Goal: Task Accomplishment & Management: Manage account settings

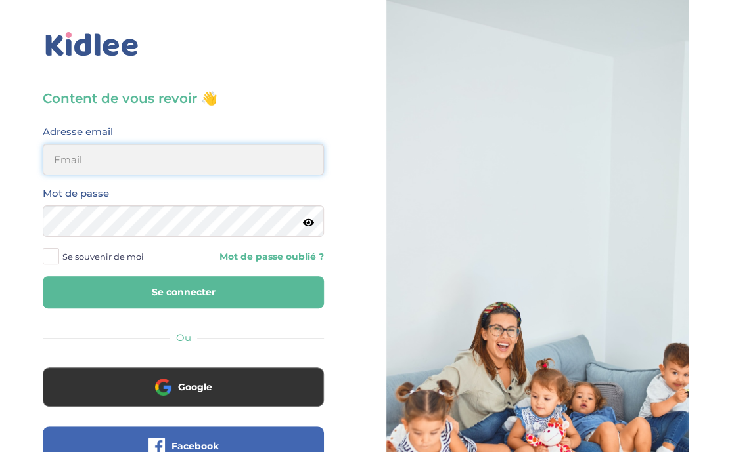
type input "[EMAIL_ADDRESS][DOMAIN_NAME]"
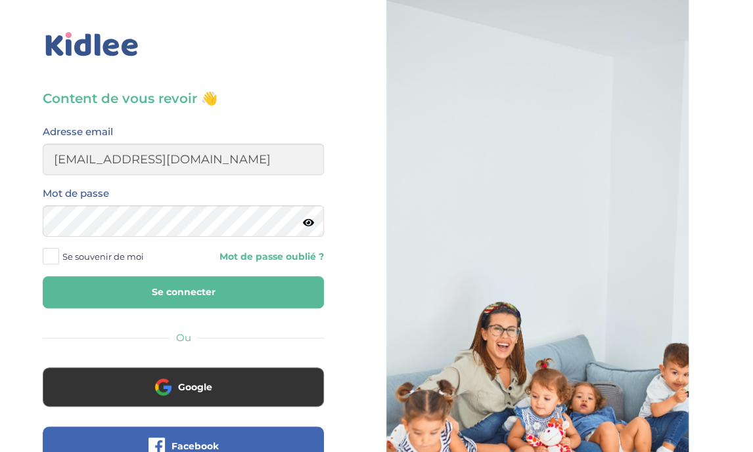
click at [59, 256] on label "Se souvenir de moi" at bounding box center [98, 257] width 111 height 20
click at [0, 0] on input "Se souvenir de moi" at bounding box center [0, 0] width 0 height 0
click at [93, 307] on button "Se connecter" at bounding box center [183, 292] width 281 height 32
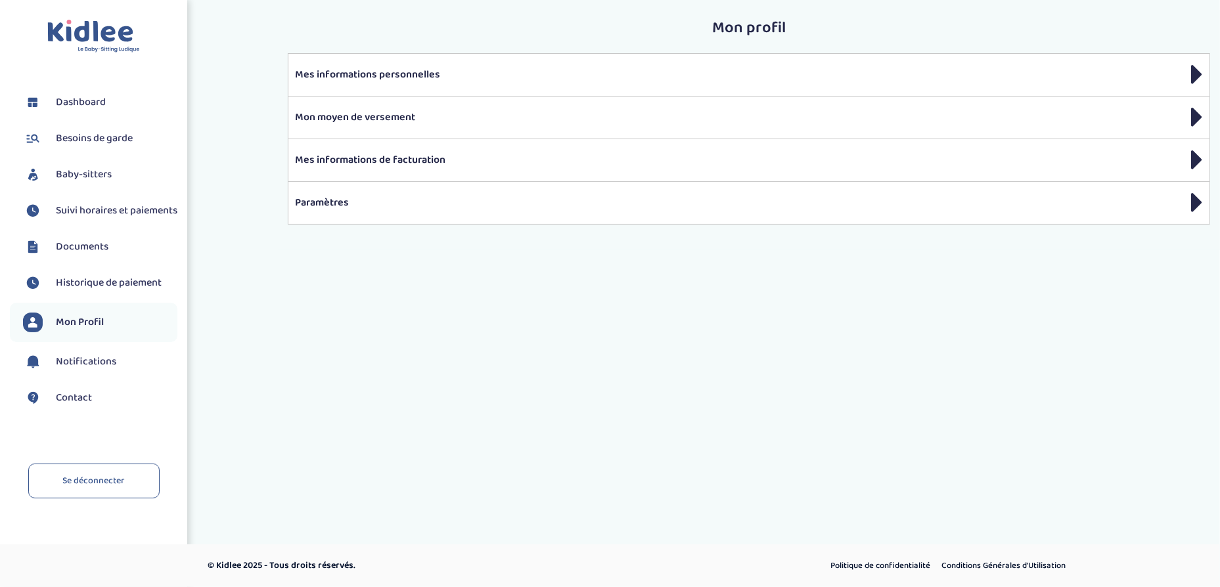
click at [50, 215] on link "Suivi horaires et paiements" at bounding box center [100, 211] width 154 height 20
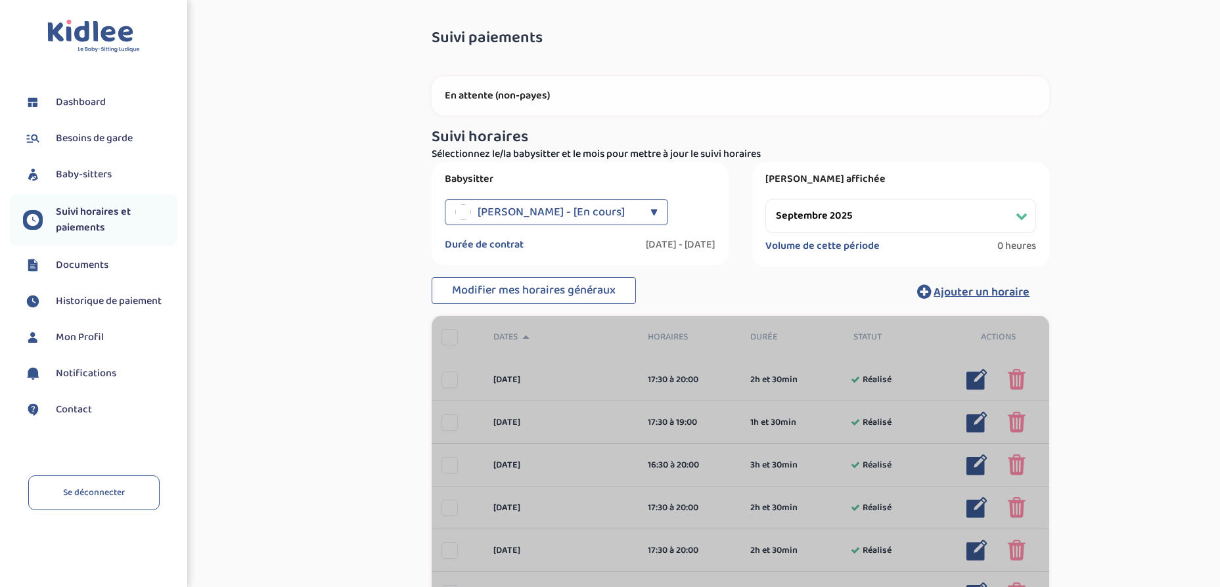
select select "septembre 2025"
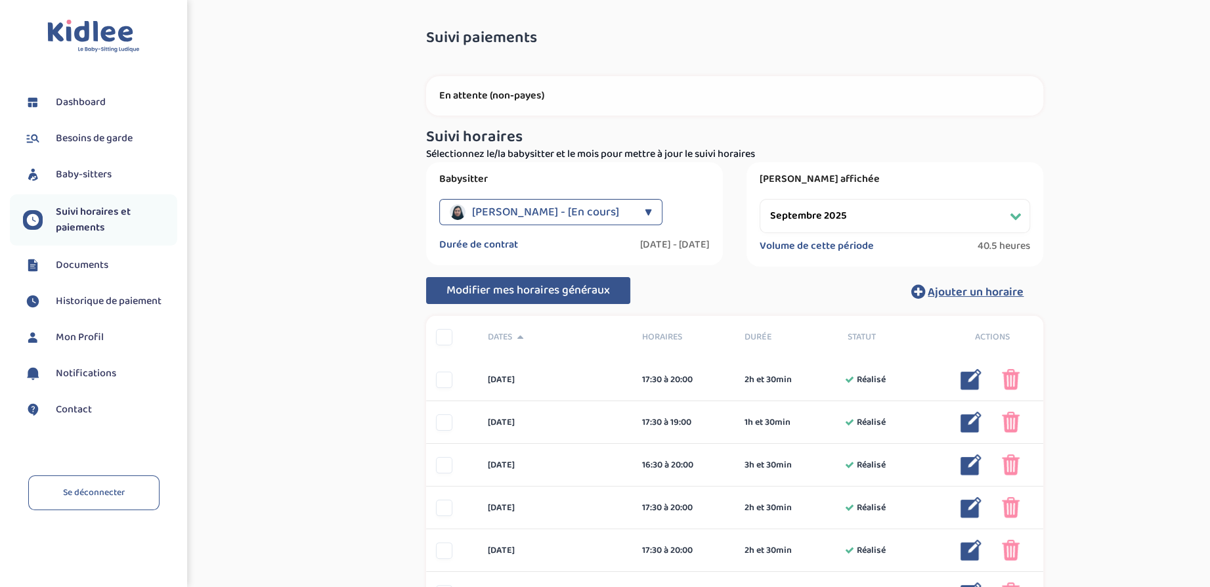
click at [579, 293] on span "Modifier mes horaires généraux" at bounding box center [529, 290] width 164 height 18
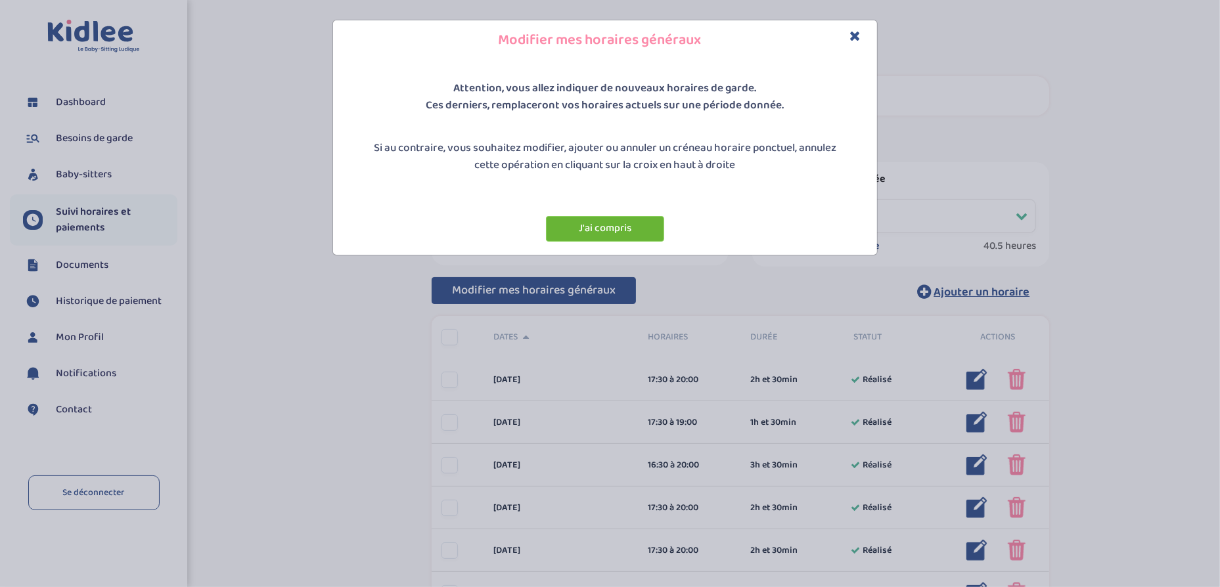
click at [615, 222] on button "J'ai compris" at bounding box center [605, 229] width 118 height 26
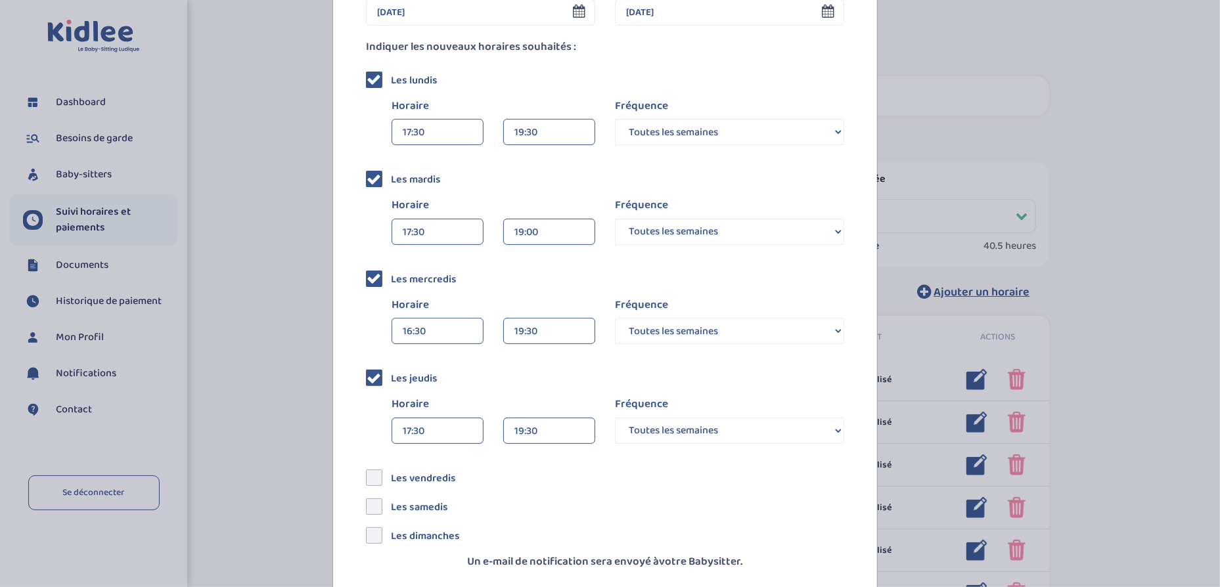
scroll to position [197, 0]
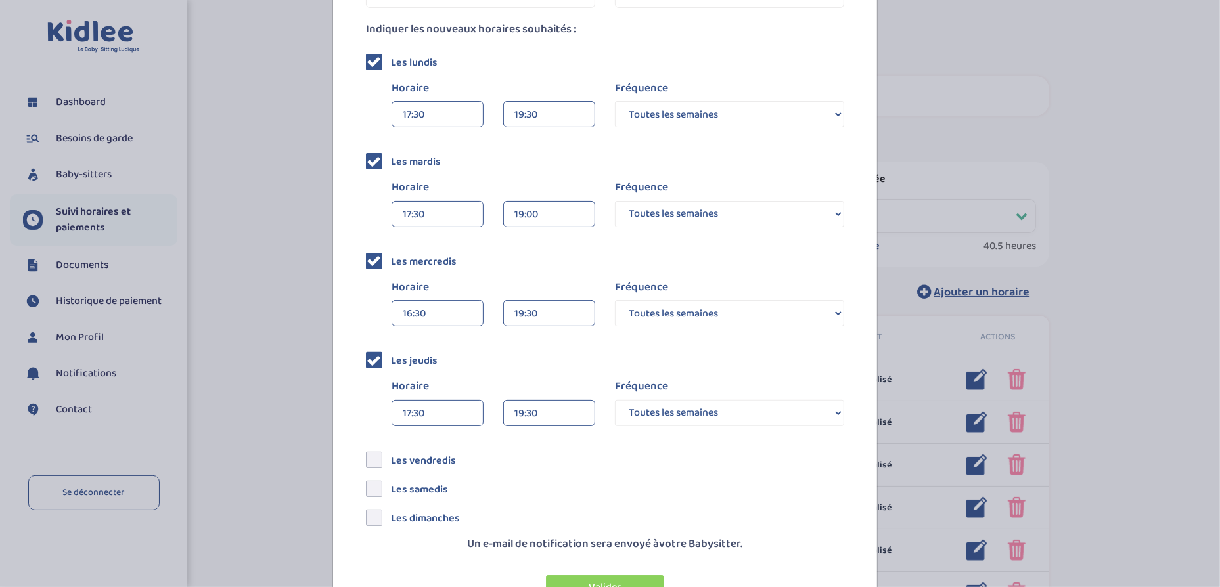
click at [403, 309] on div "16:30" at bounding box center [438, 314] width 70 height 26
click at [421, 409] on div "17:30" at bounding box center [437, 407] width 91 height 33
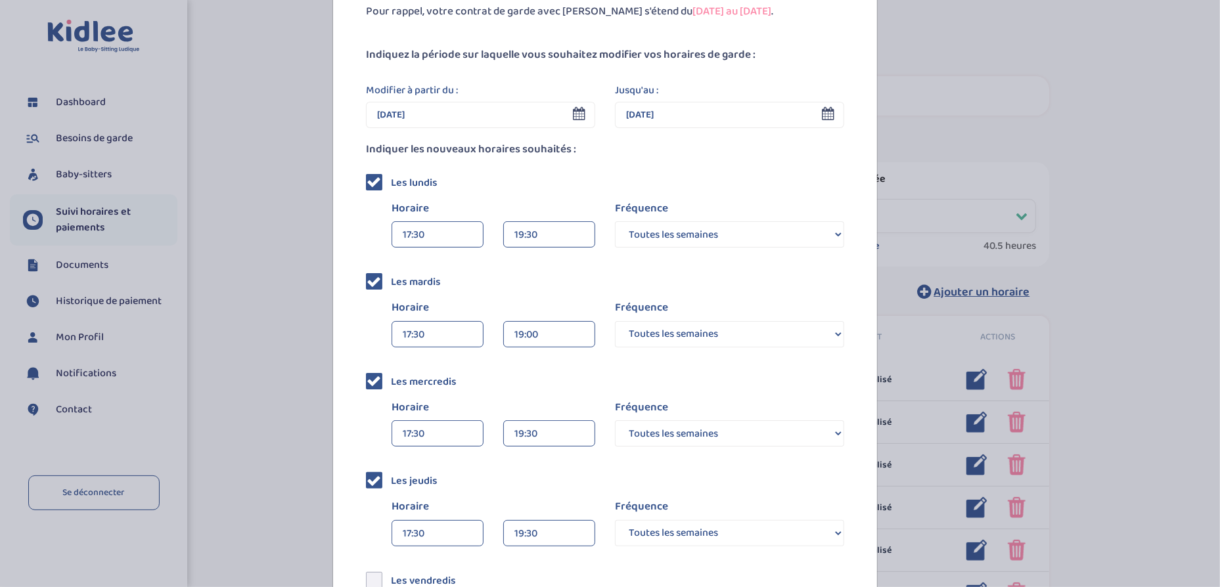
scroll to position [244, 0]
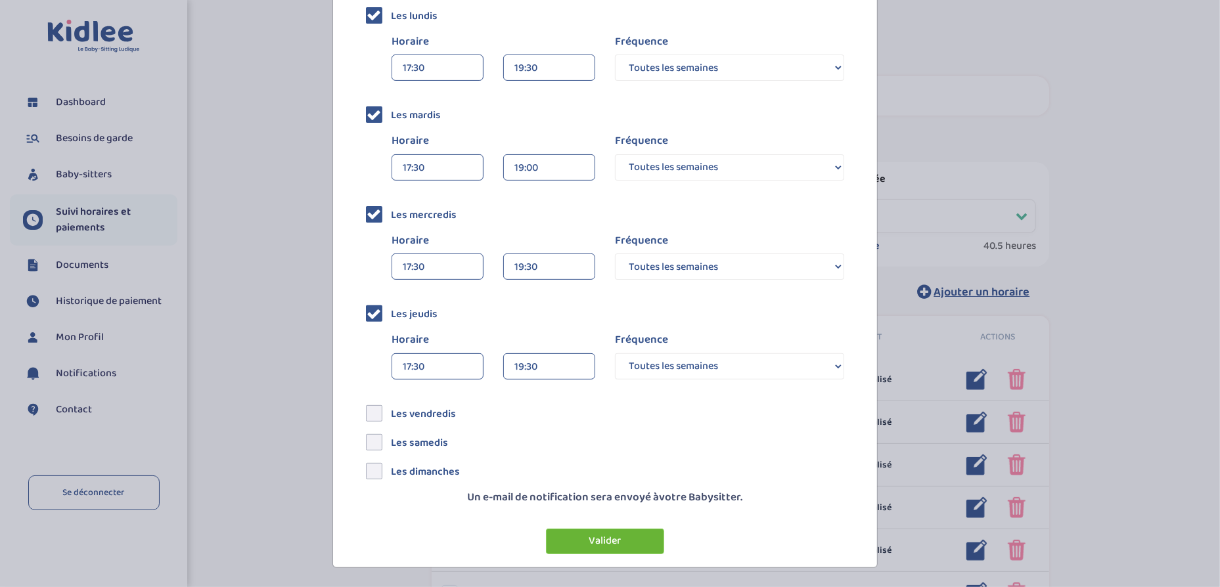
click at [621, 546] on button "Valider" at bounding box center [605, 542] width 118 height 26
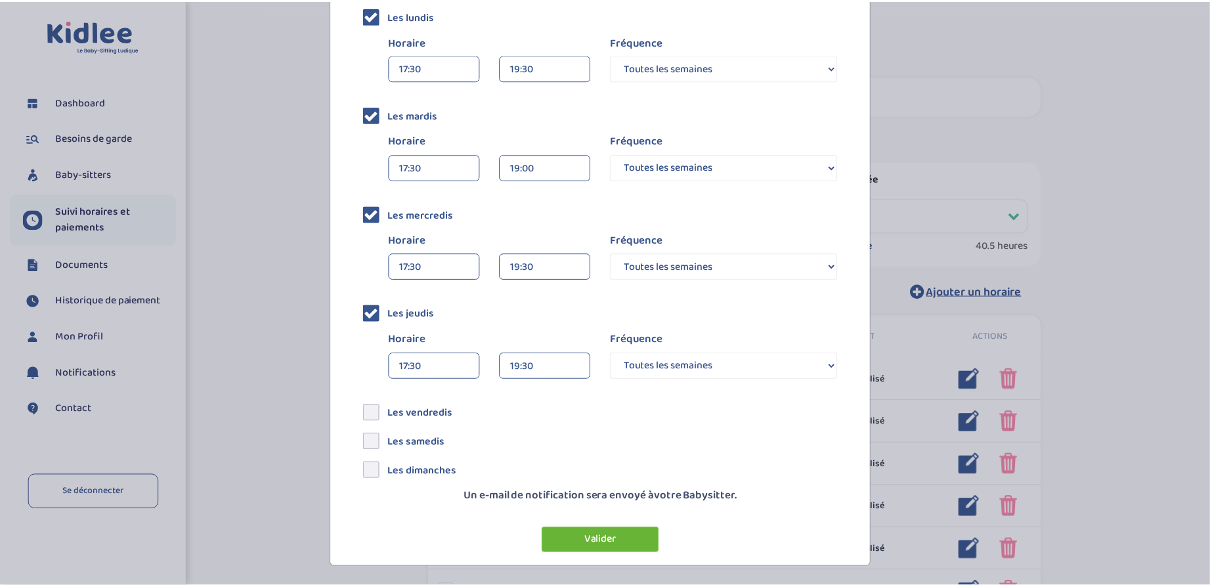
scroll to position [0, 0]
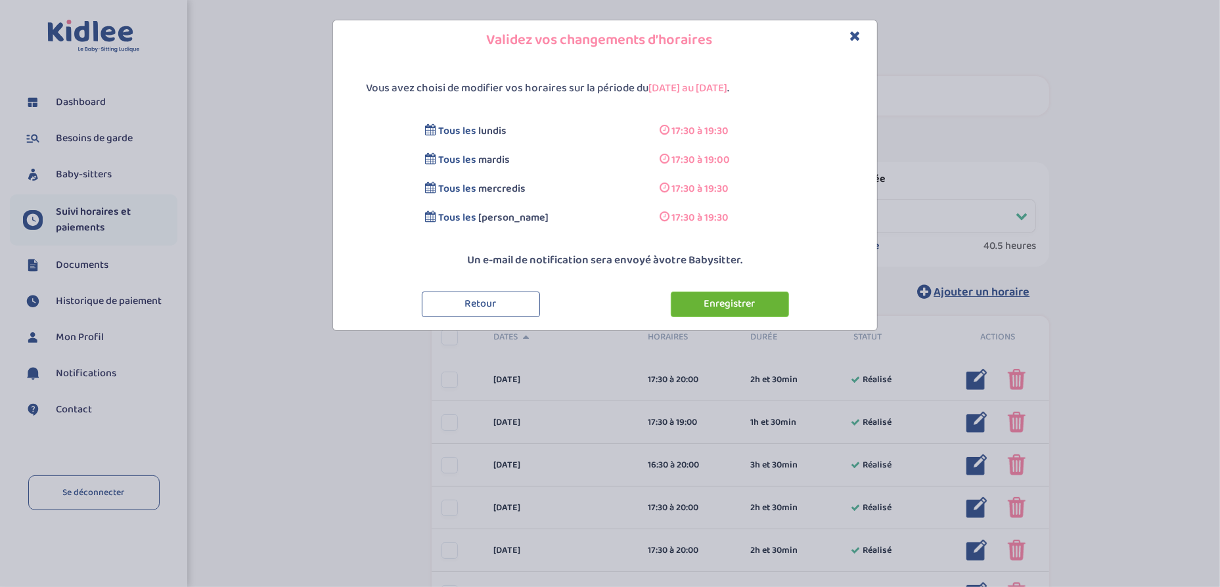
click at [714, 303] on button "Enregistrer" at bounding box center [730, 305] width 118 height 26
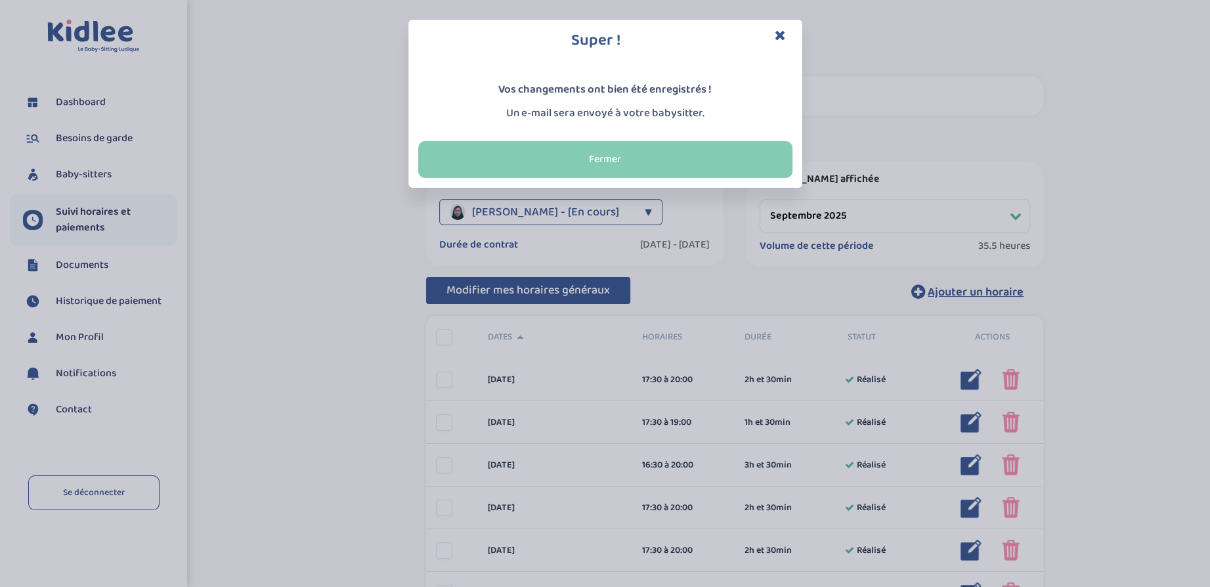
click at [706, 169] on button "Fermer" at bounding box center [605, 159] width 374 height 37
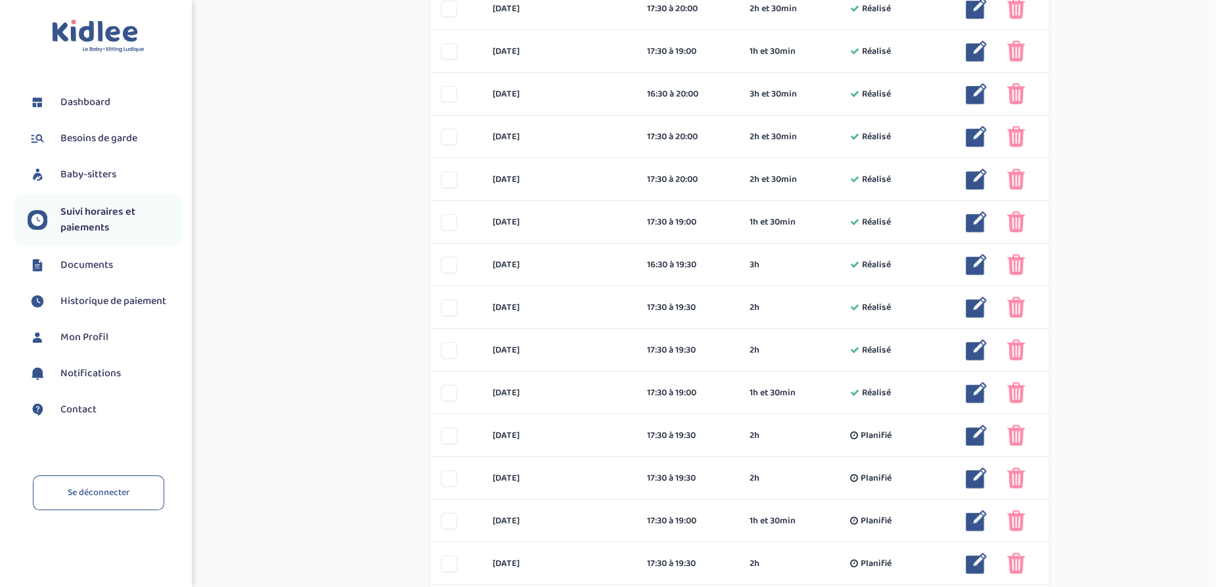
scroll to position [394, 0]
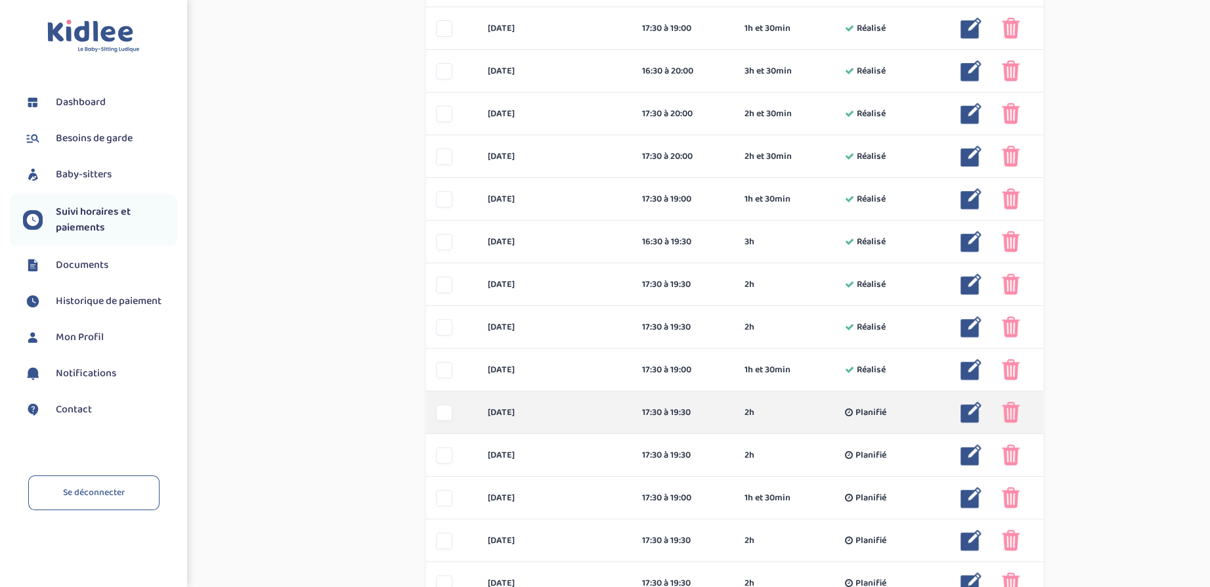
click at [975, 413] on img at bounding box center [971, 412] width 21 height 21
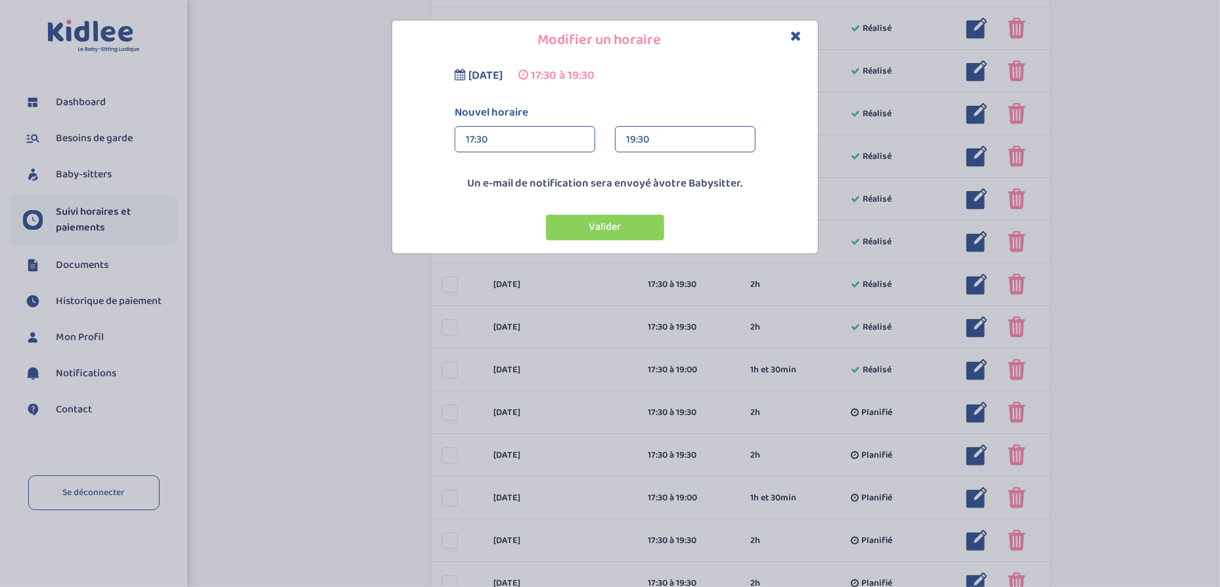
click at [464, 138] on div "17:30 00:00 00:15 00:30 00:45 01:00 01:15 01:30 01:45 02:00" at bounding box center [524, 139] width 141 height 26
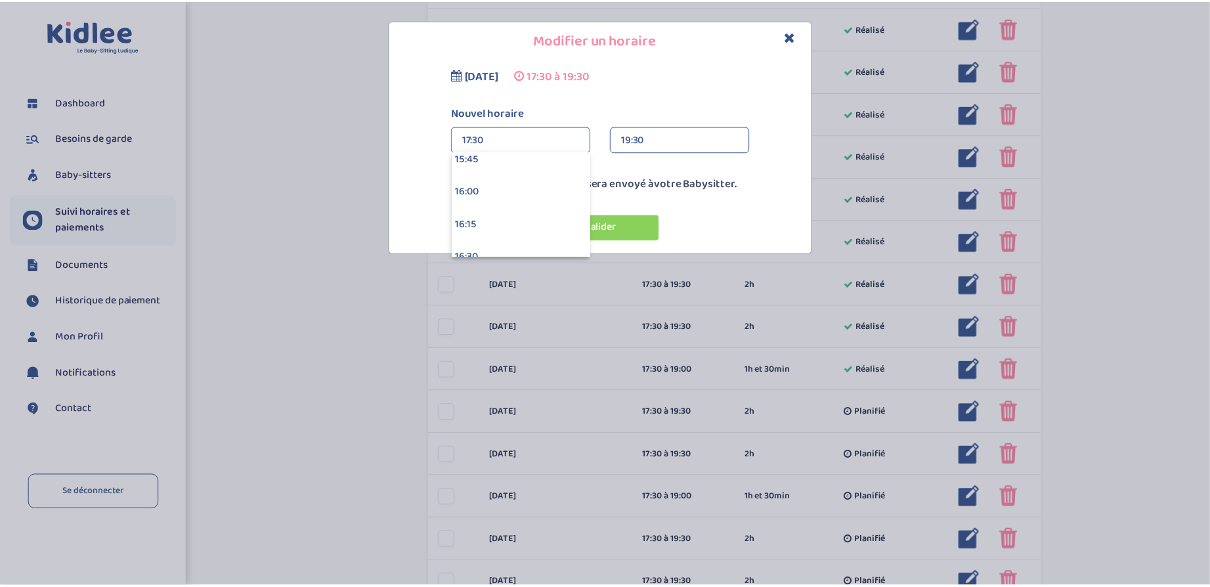
scroll to position [2102, 0]
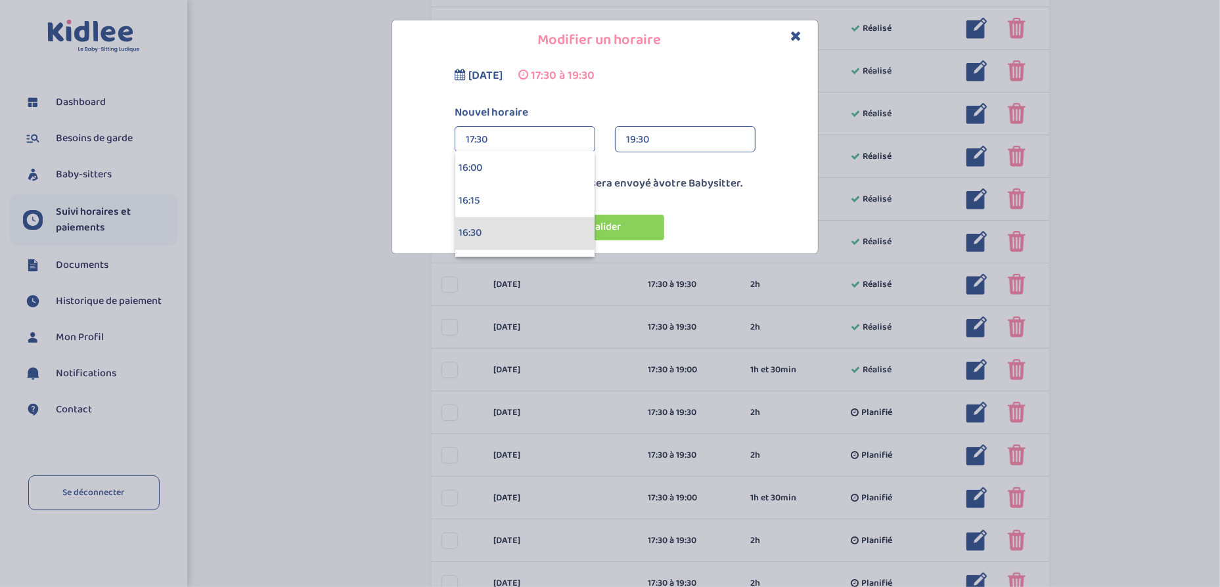
click at [498, 222] on div "16:30" at bounding box center [524, 233] width 139 height 33
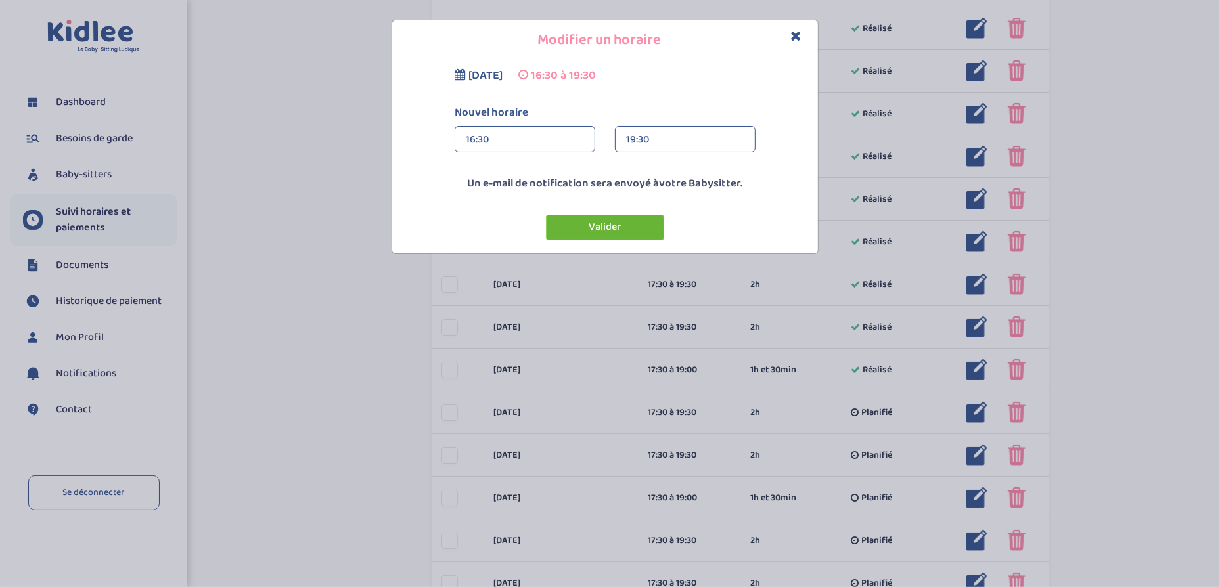
click at [598, 225] on button "Valider" at bounding box center [605, 228] width 118 height 26
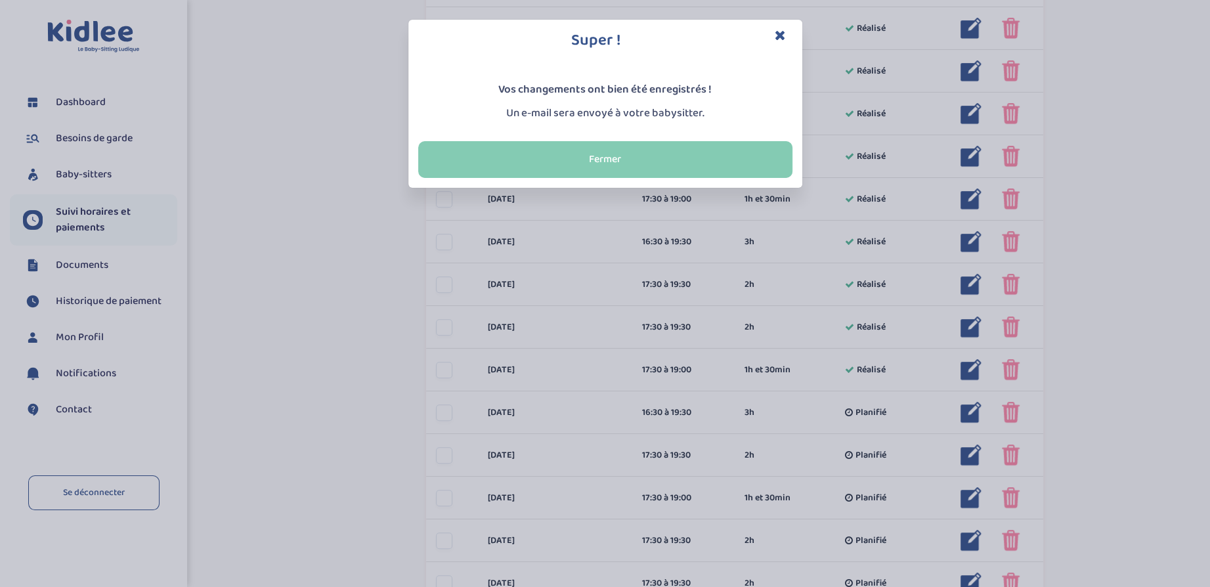
click at [628, 155] on button "Fermer" at bounding box center [605, 159] width 374 height 37
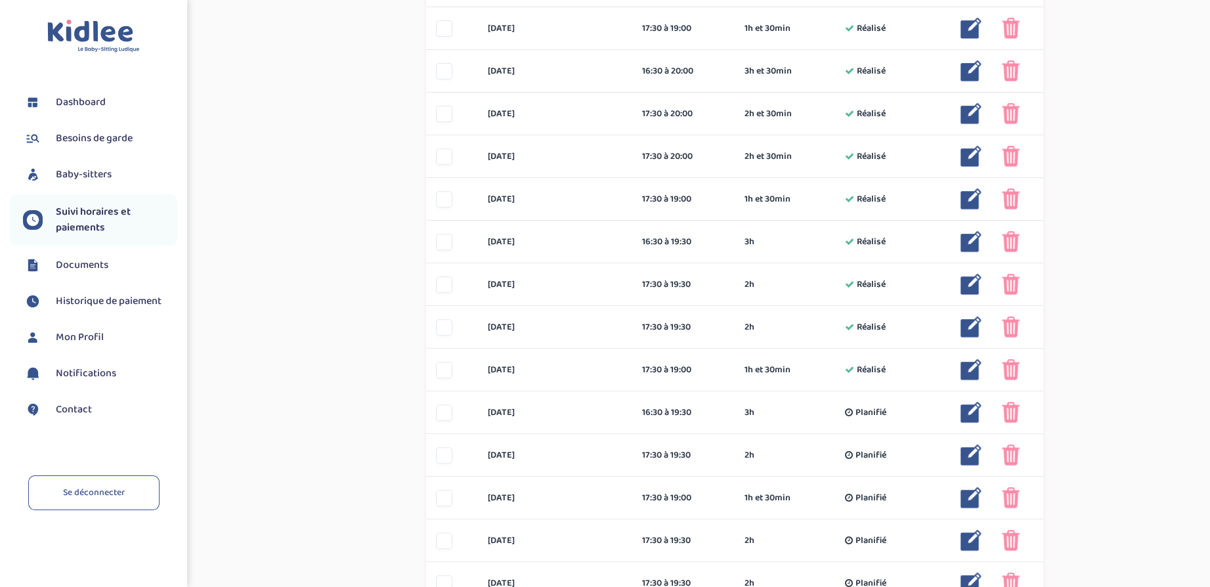
scroll to position [460, 0]
